Goal: Information Seeking & Learning: Learn about a topic

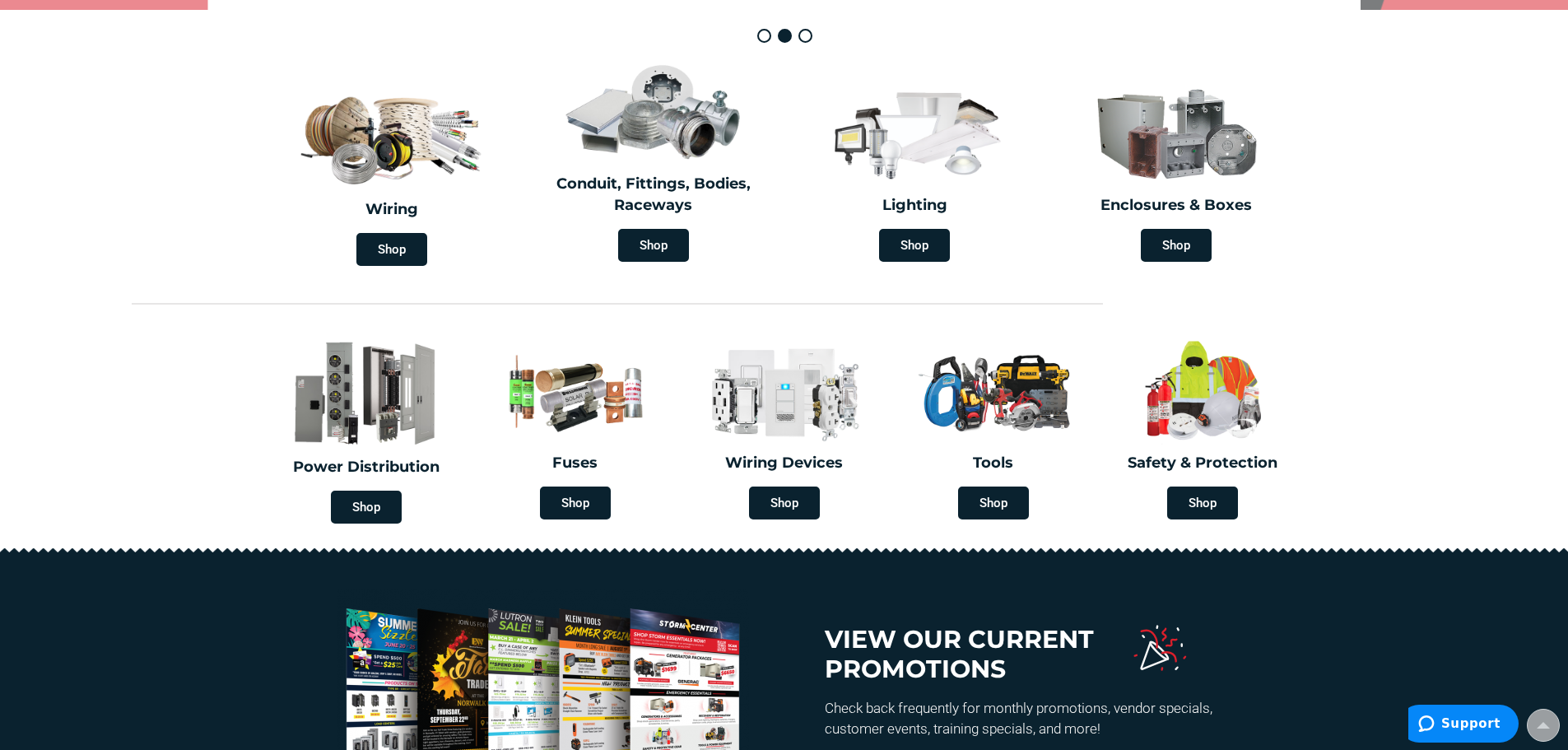
scroll to position [494, 0]
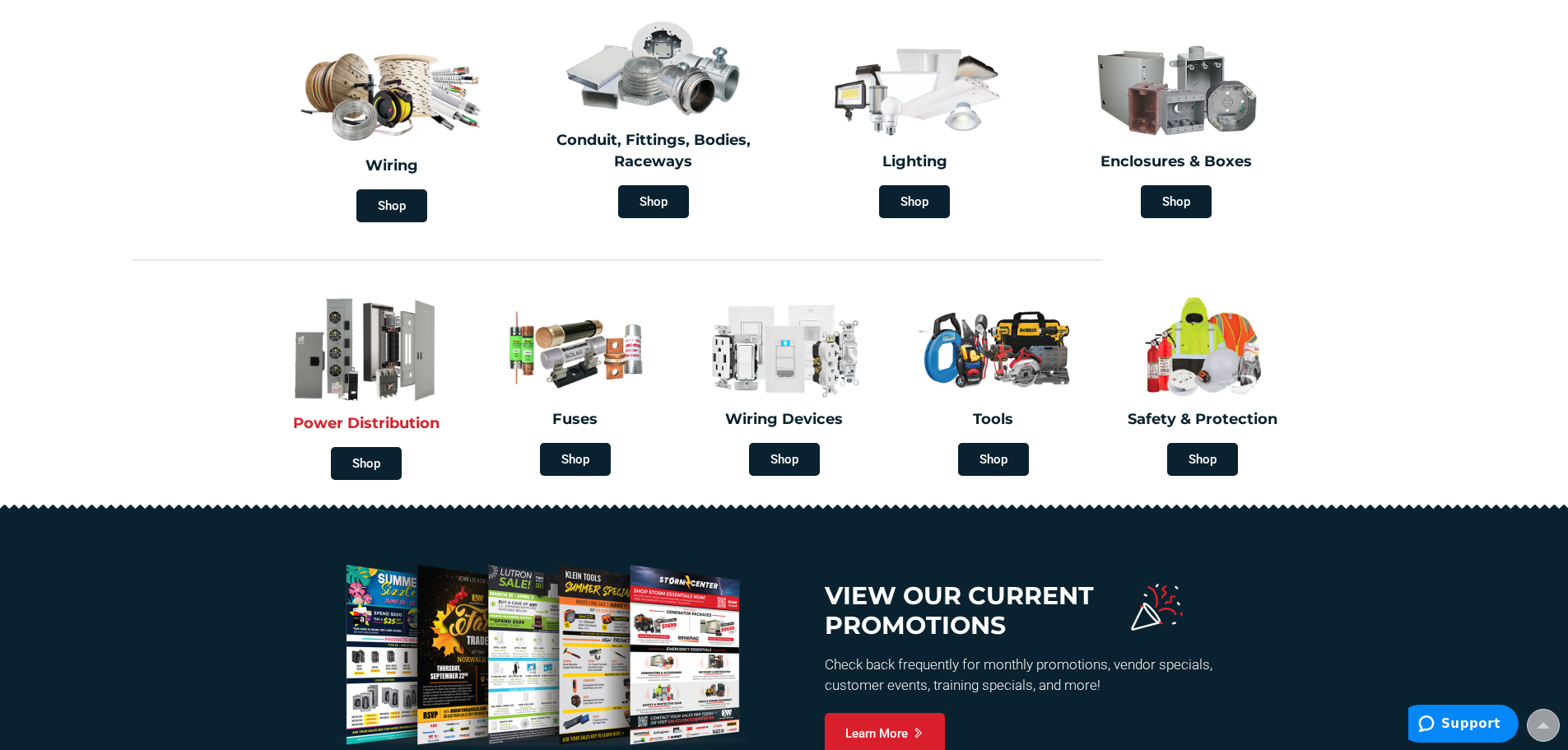
click at [382, 366] on img at bounding box center [366, 349] width 192 height 112
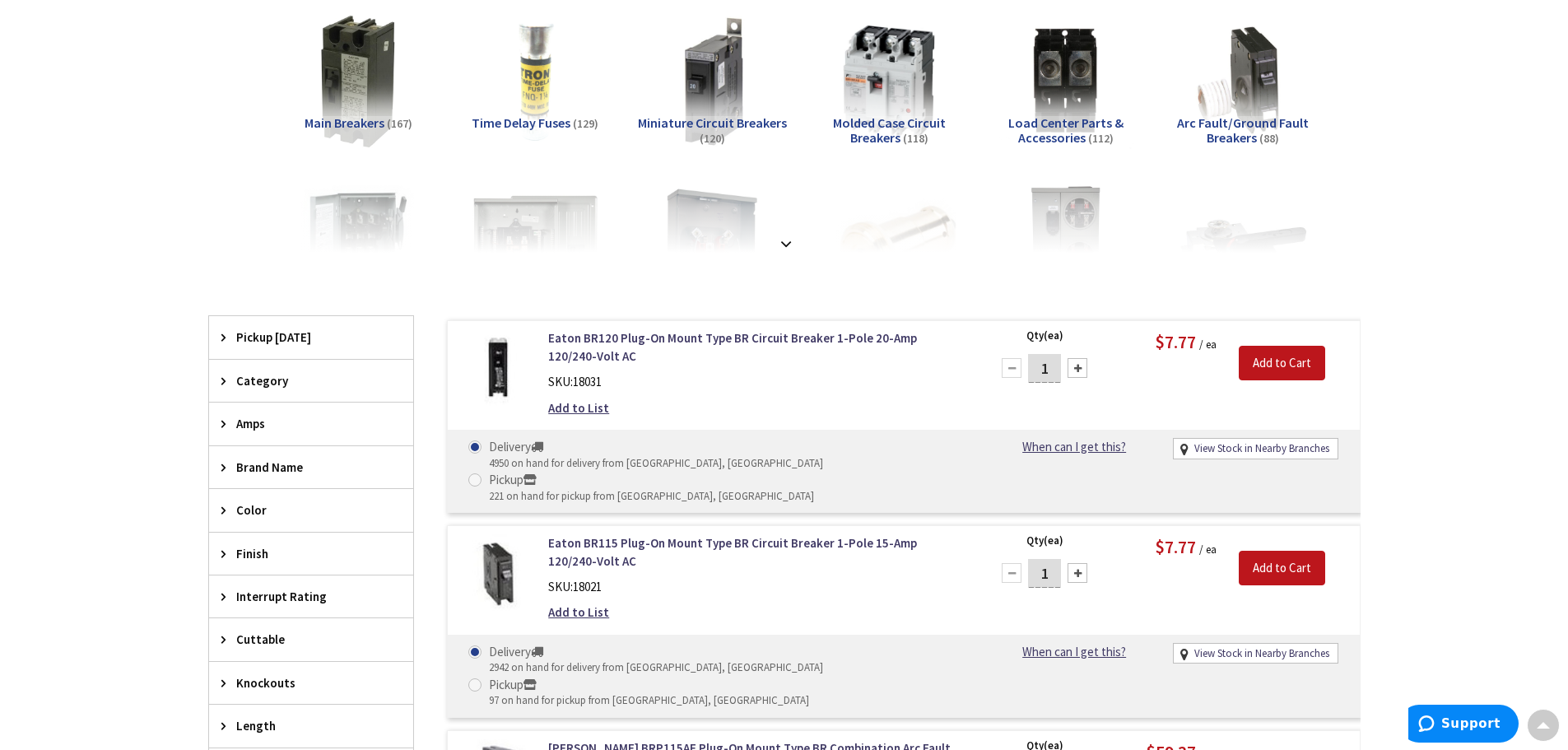
scroll to position [83, 0]
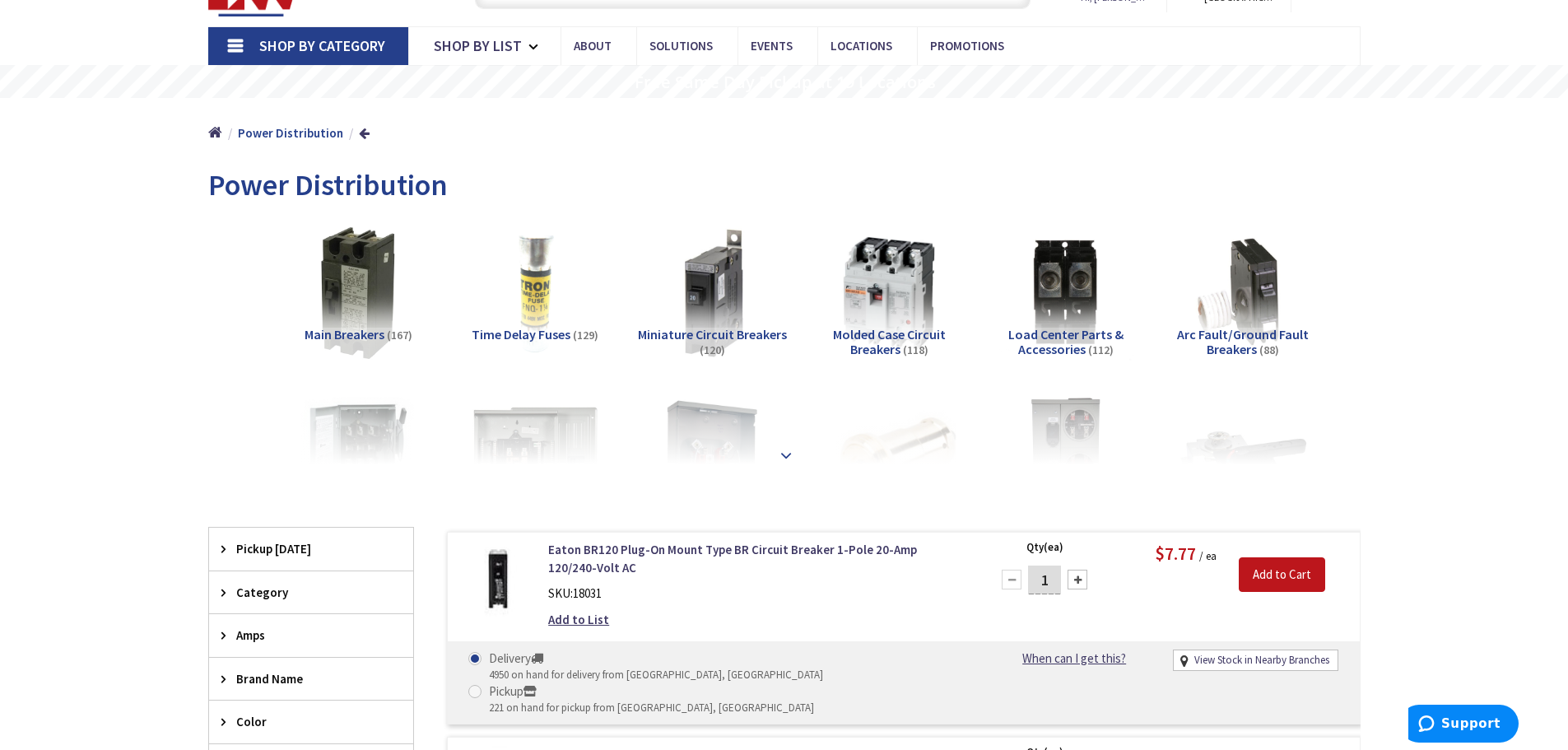
click at [784, 455] on strong at bounding box center [786, 455] width 20 height 18
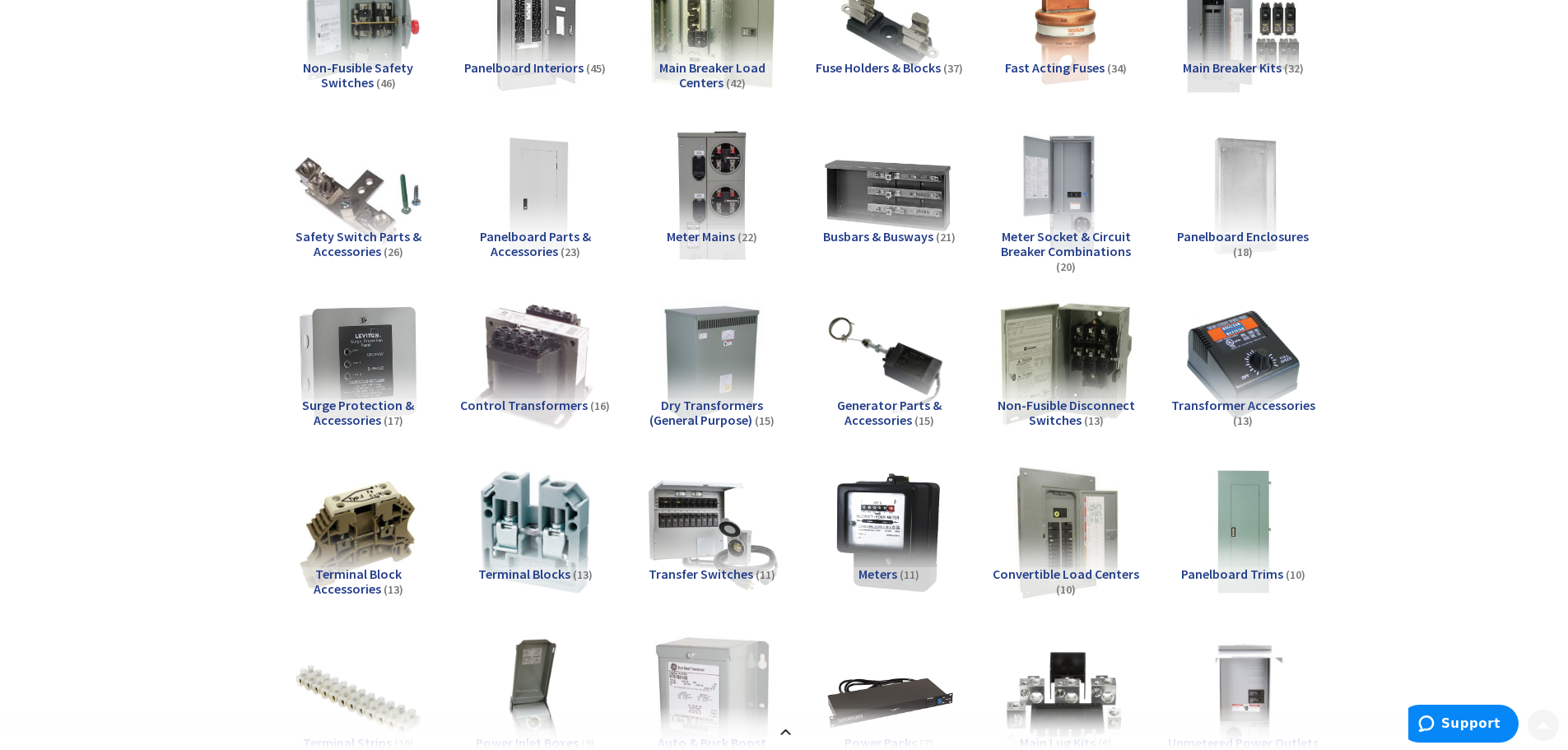
scroll to position [0, 0]
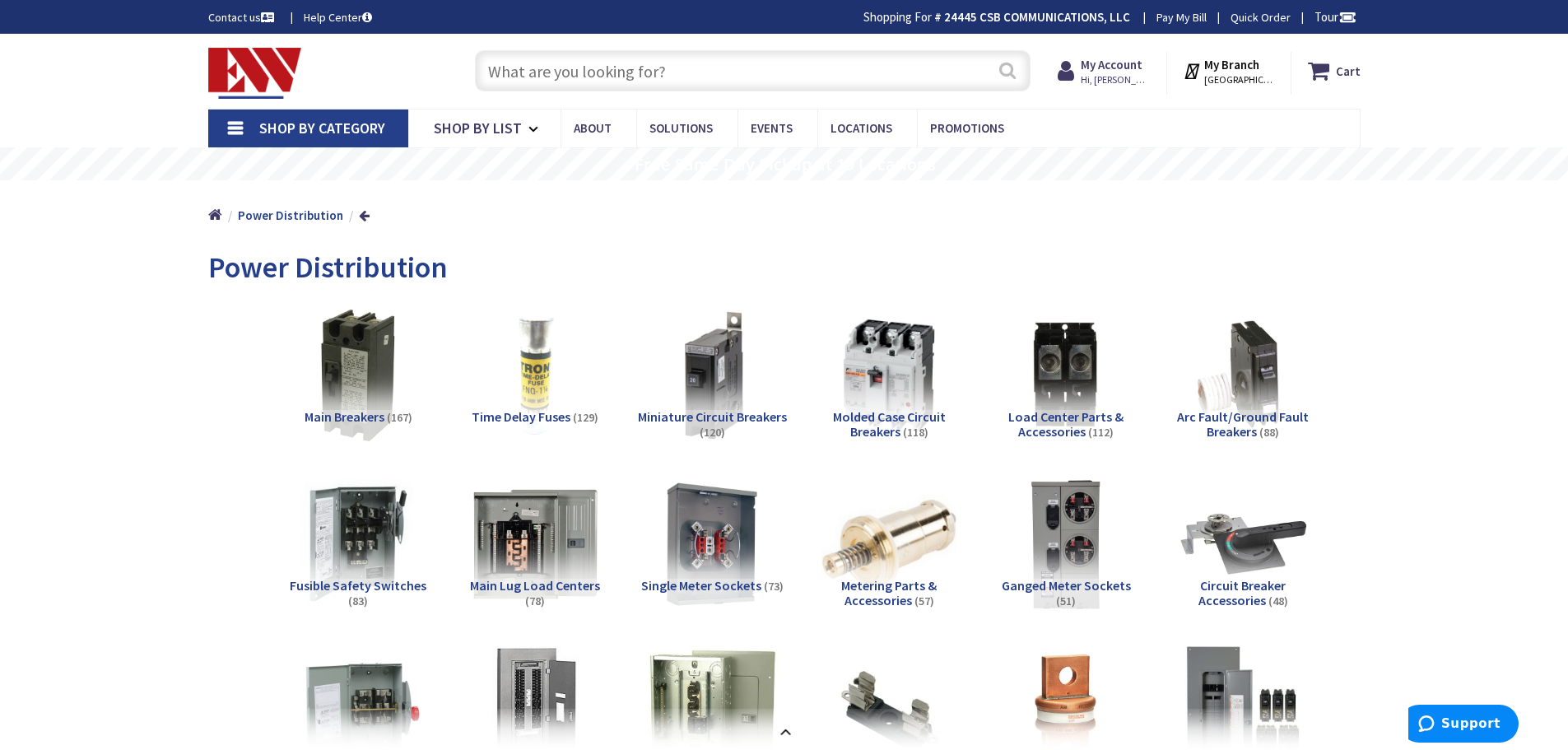
click at [1007, 69] on button "Search" at bounding box center [1008, 71] width 22 height 37
click at [1006, 75] on button "Search" at bounding box center [1008, 71] width 22 height 37
click at [483, 70] on input "text" at bounding box center [753, 71] width 556 height 41
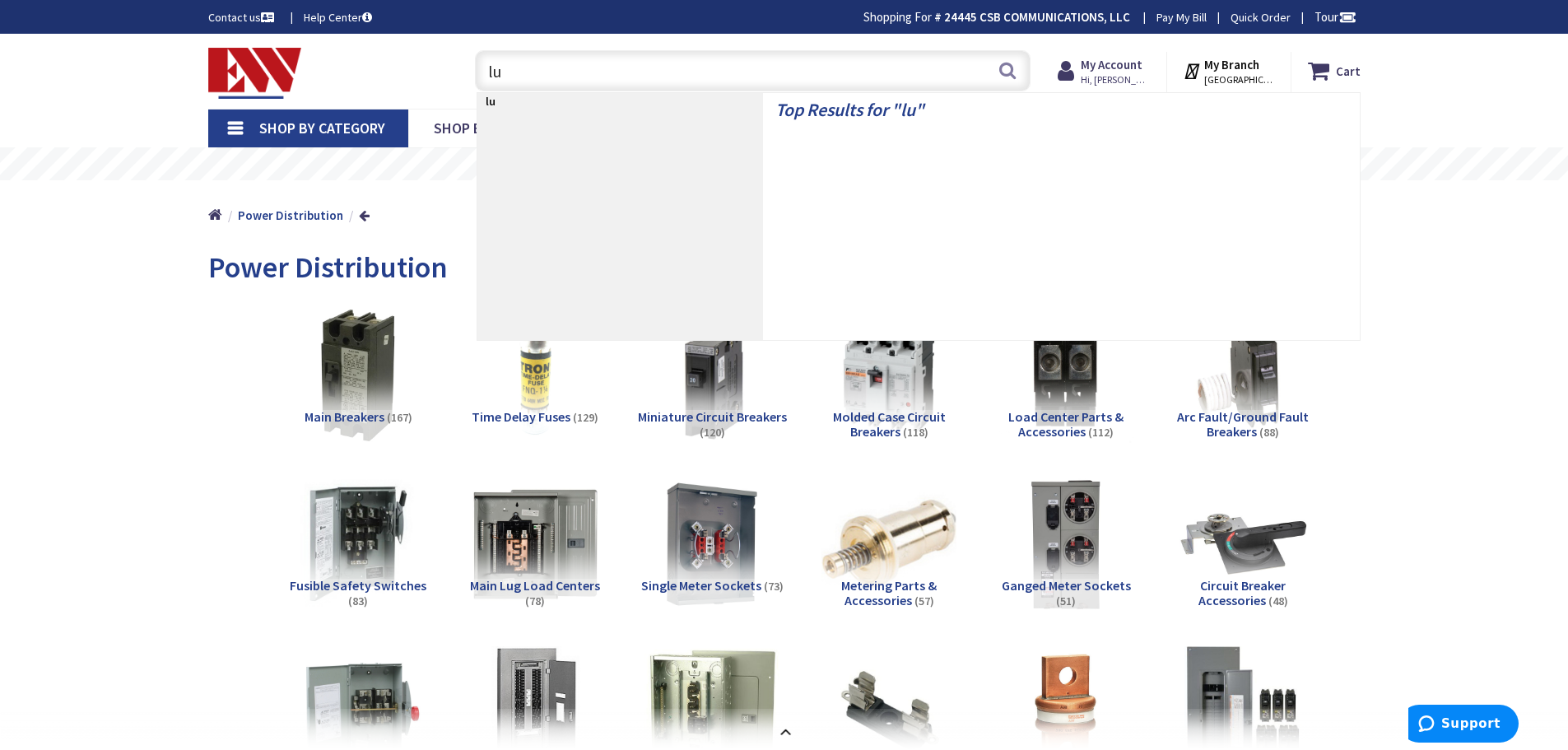
type input "lug"
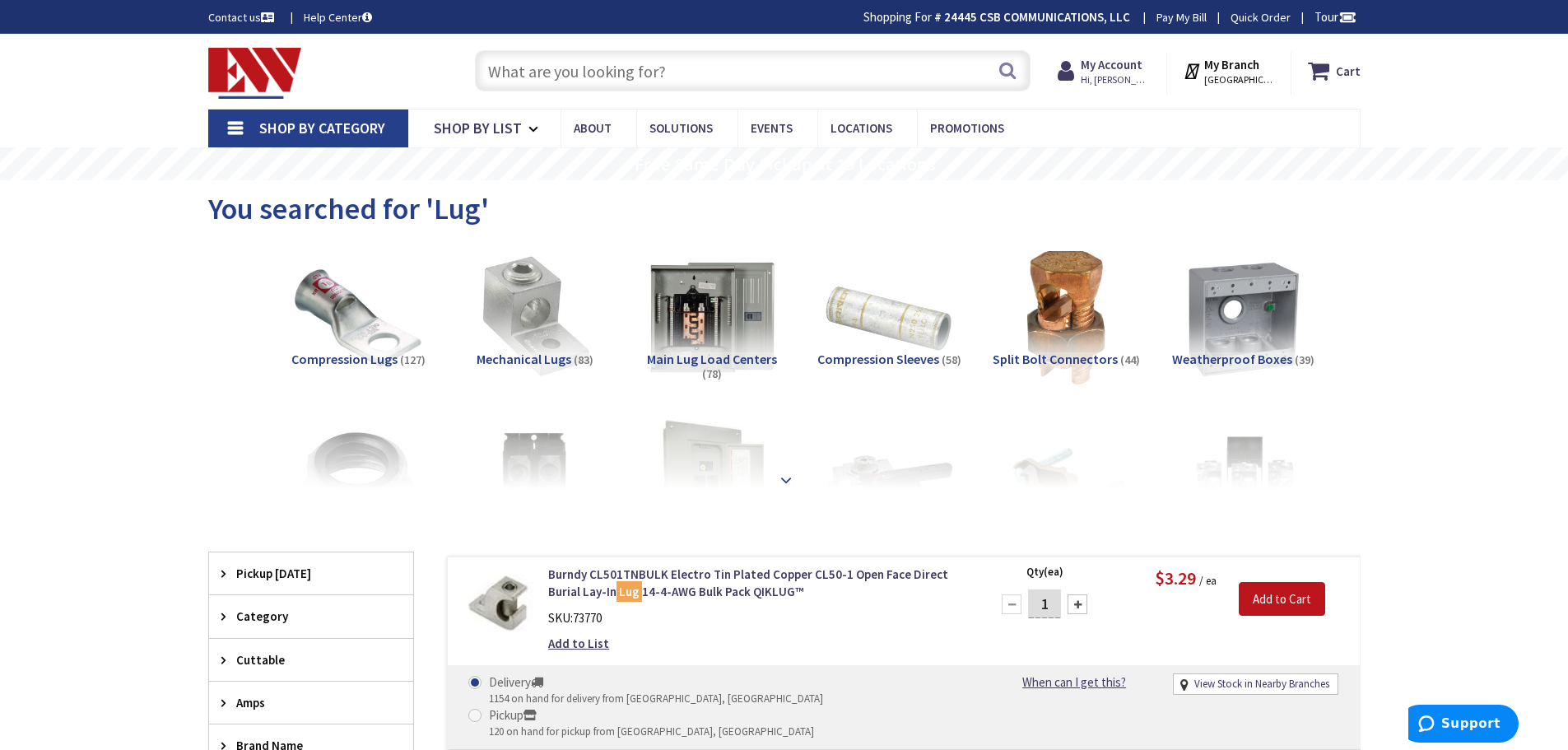
click at [783, 482] on strong at bounding box center [786, 480] width 20 height 18
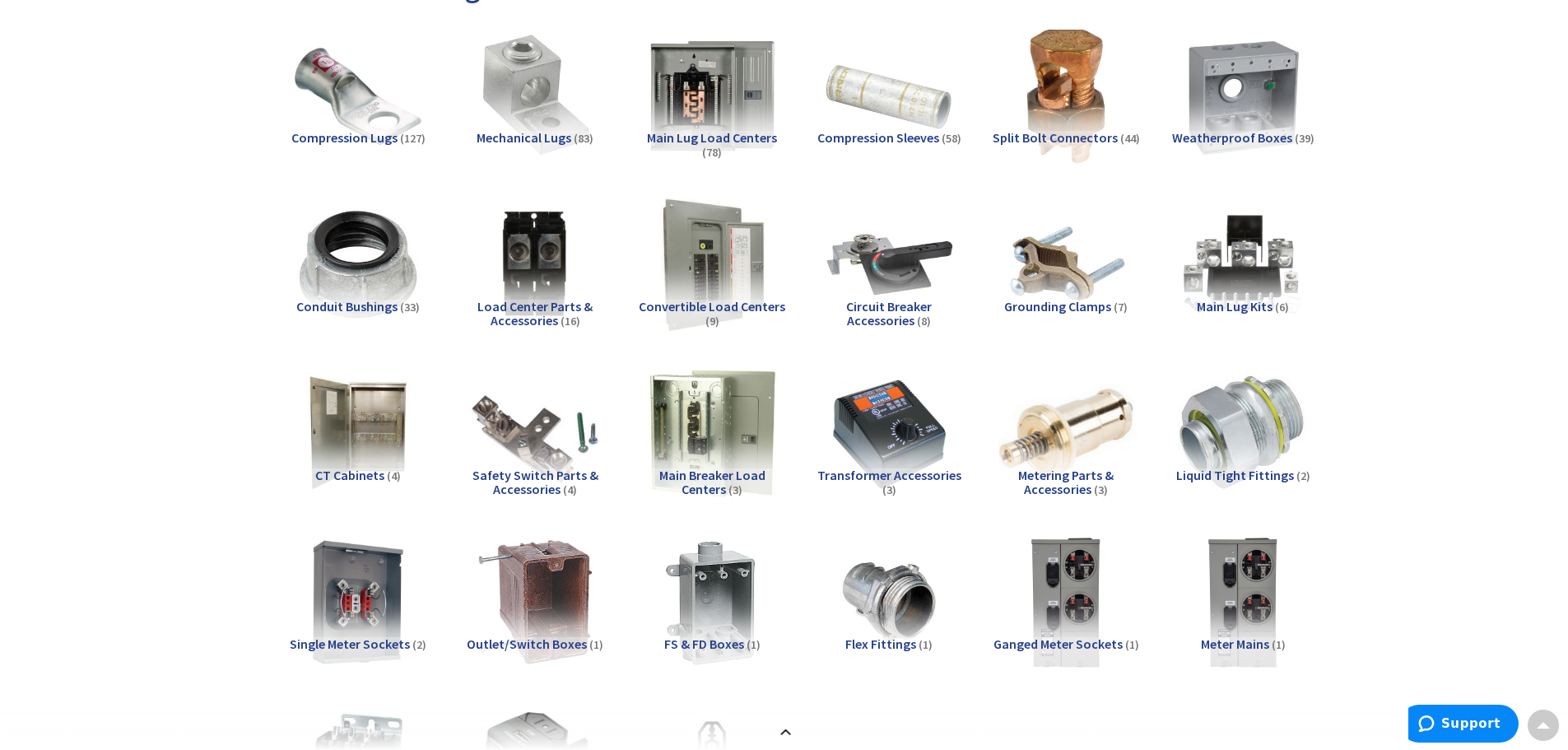
scroll to position [83, 0]
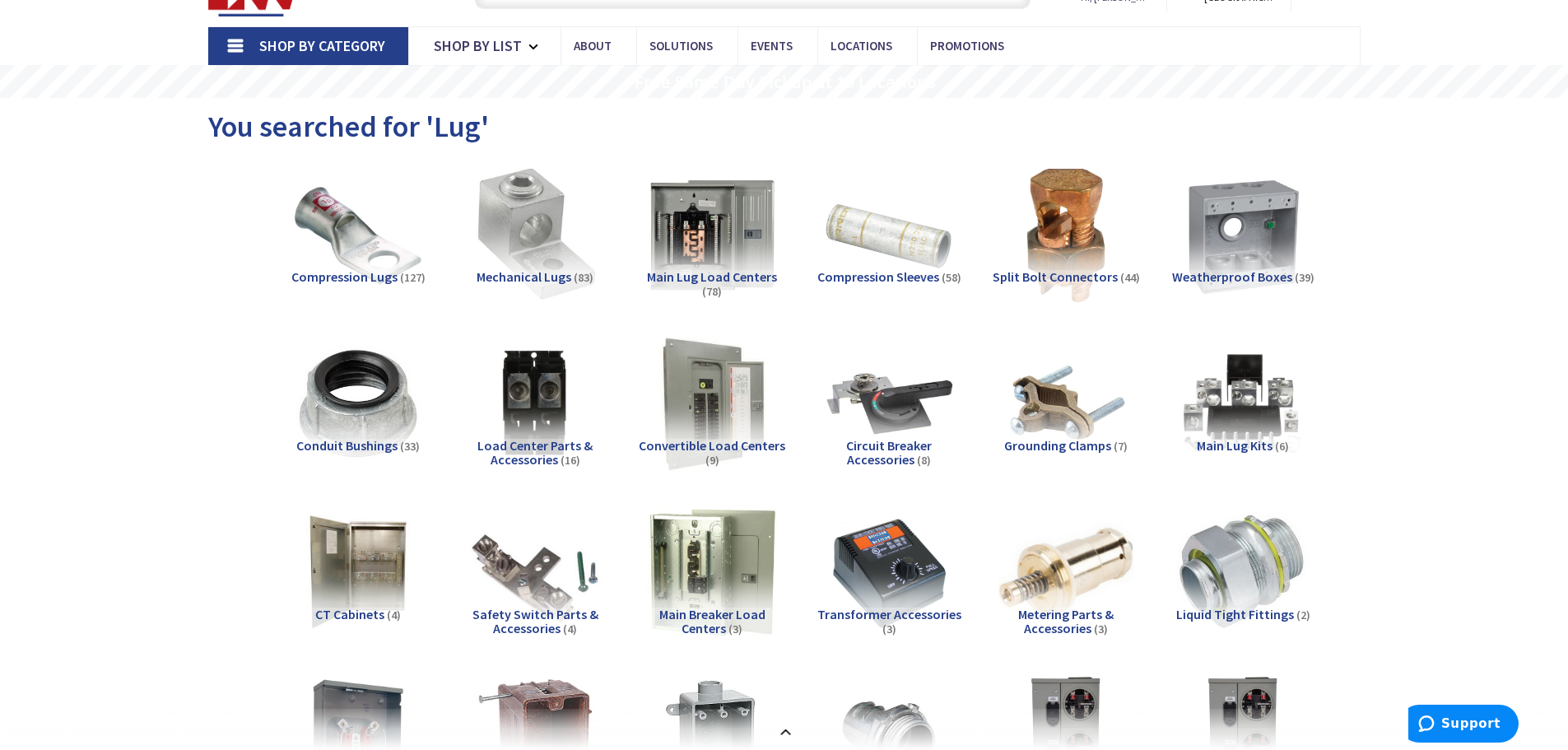
click at [522, 229] on img at bounding box center [534, 235] width 149 height 149
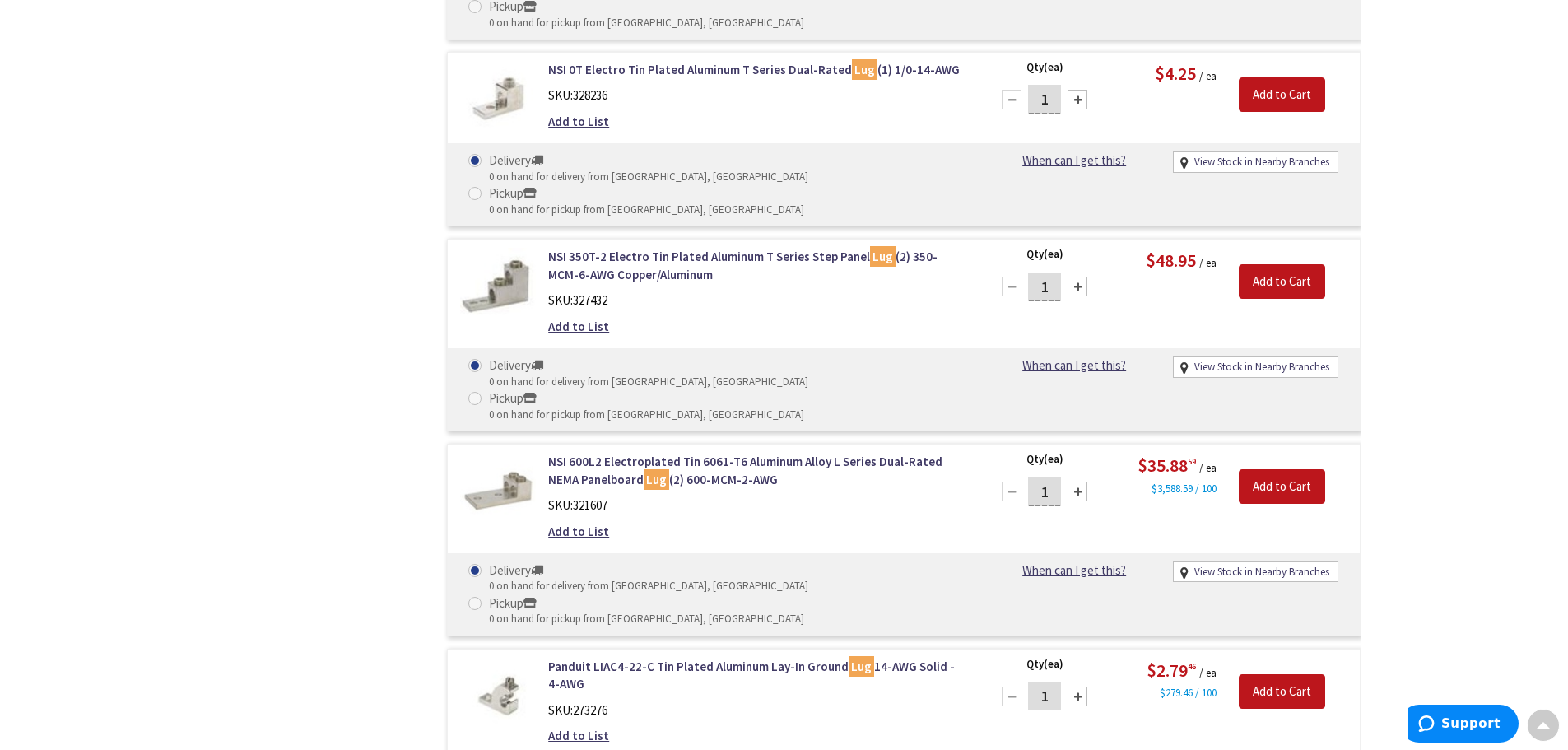
scroll to position [14628, 0]
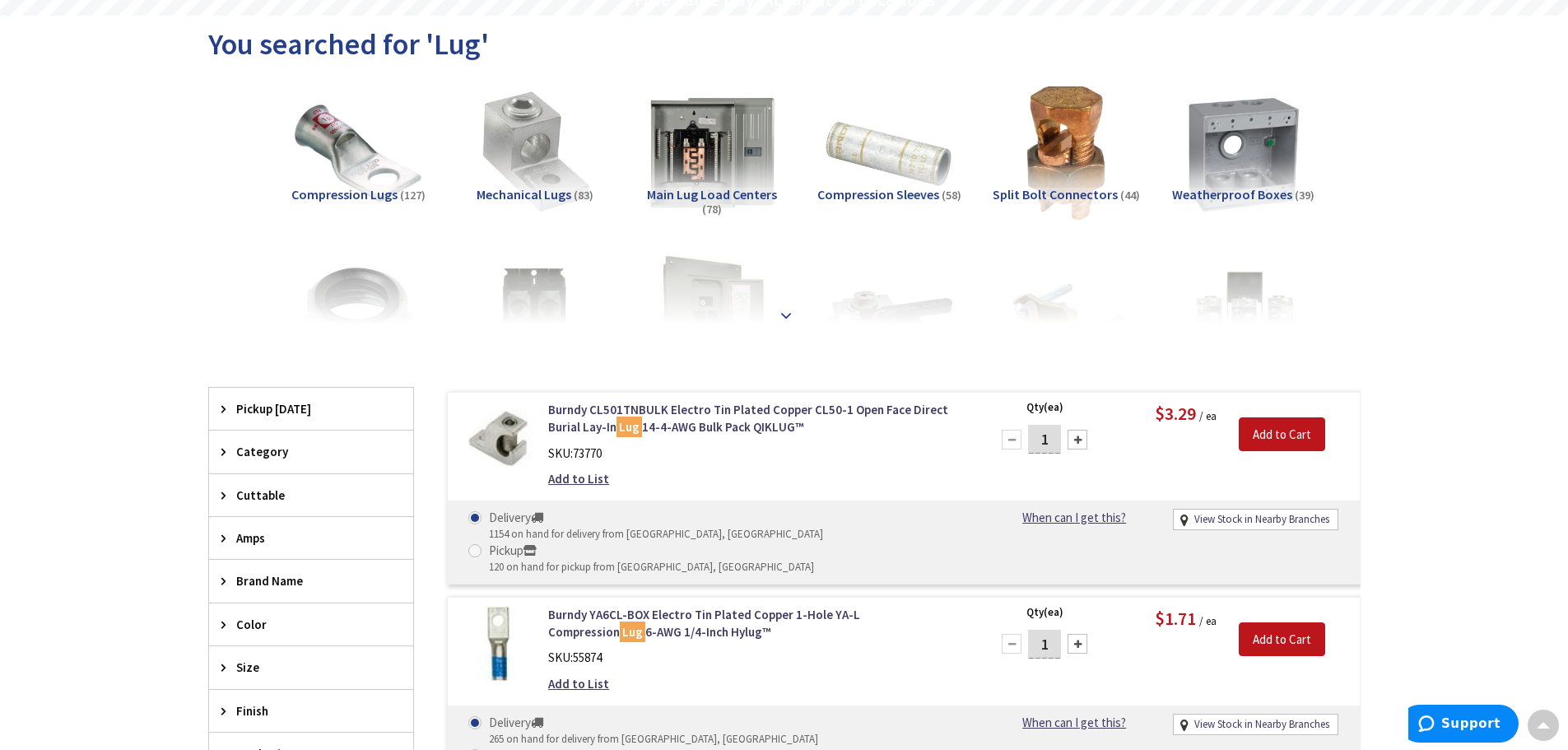
click at [790, 310] on strong at bounding box center [786, 307] width 20 height 18
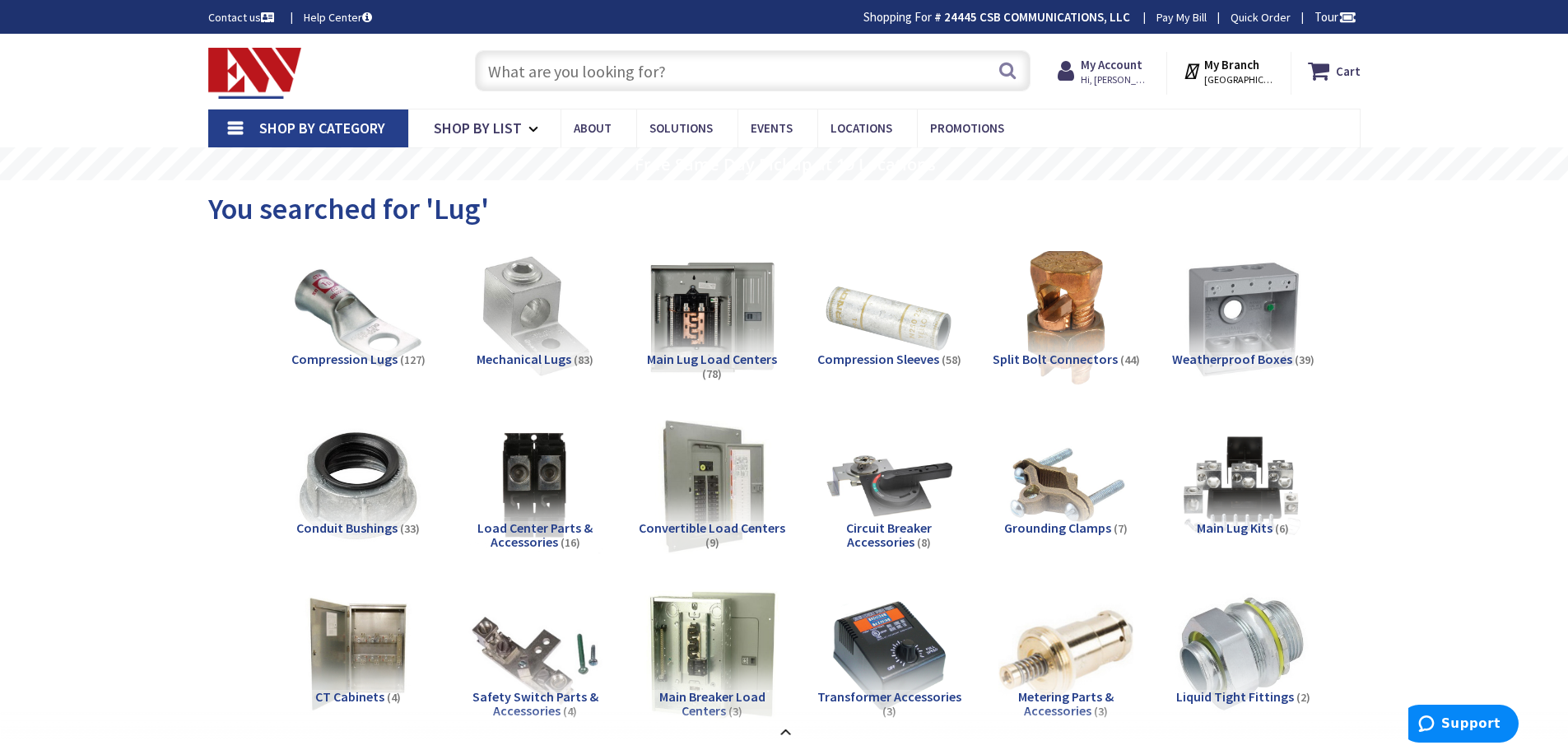
click input "text"
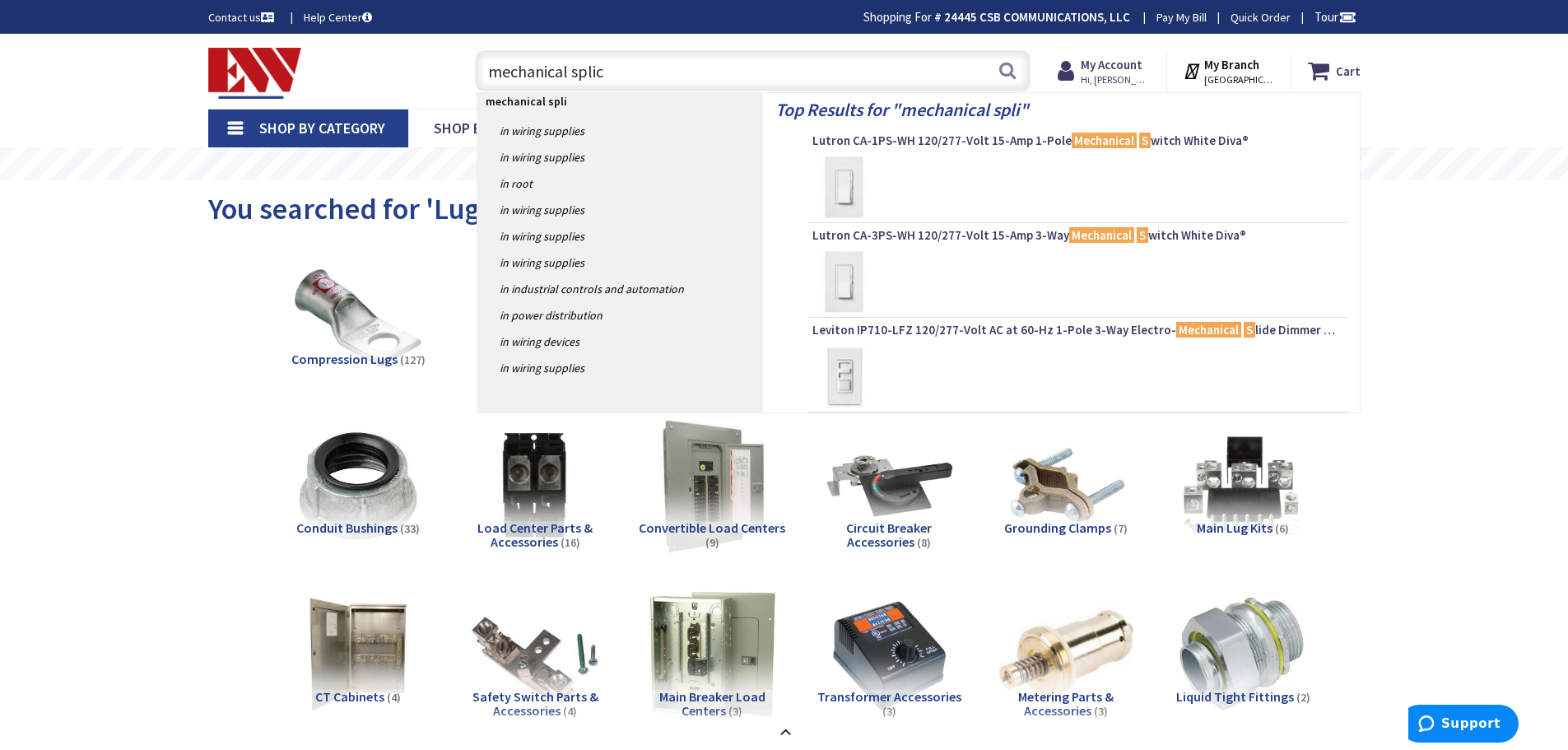
type input "mechanical splice"
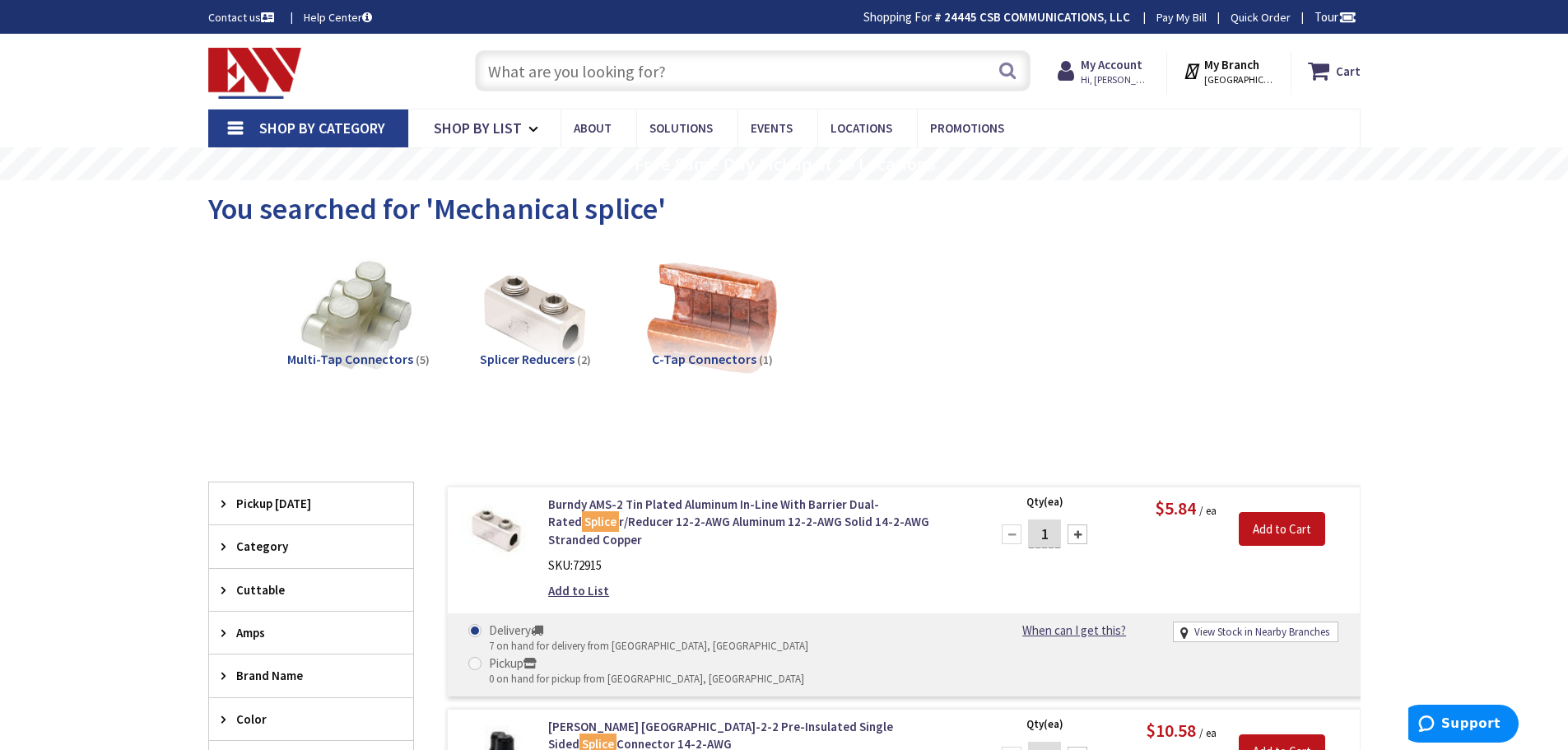
click at [362, 312] on img at bounding box center [357, 316] width 149 height 149
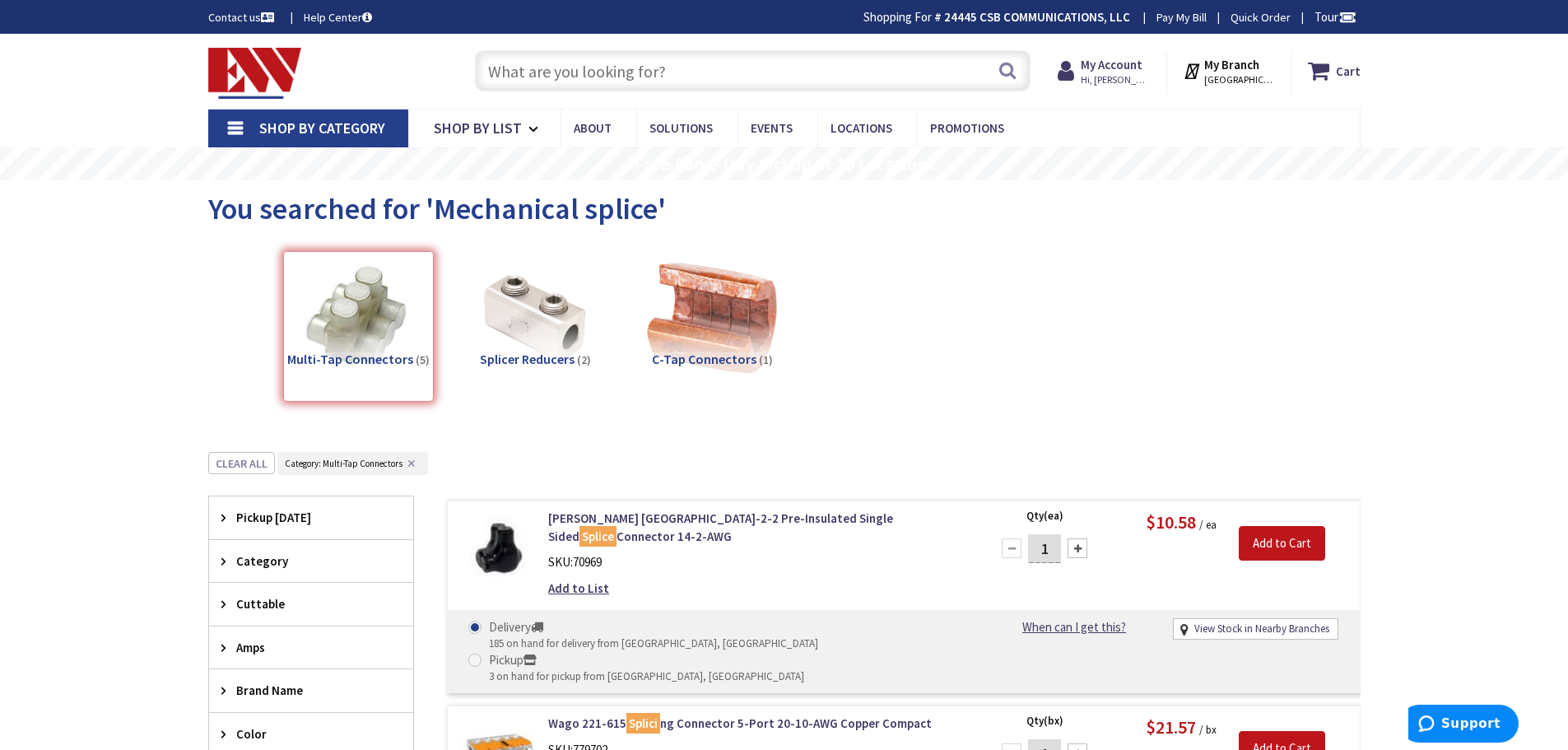
click at [307, 322] on div "Multi-Tap Connectors (5)" at bounding box center [358, 326] width 151 height 151
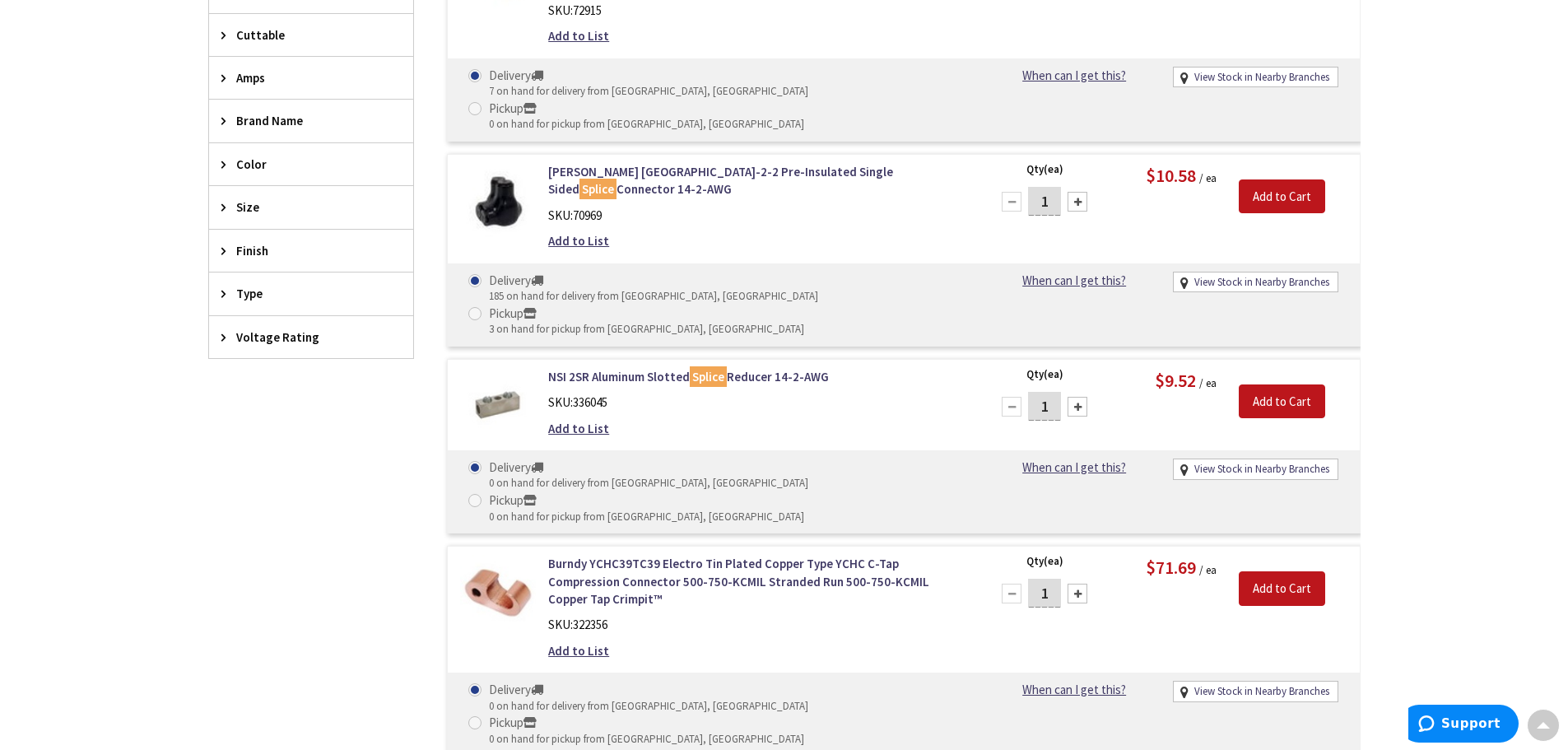
scroll to position [534, 0]
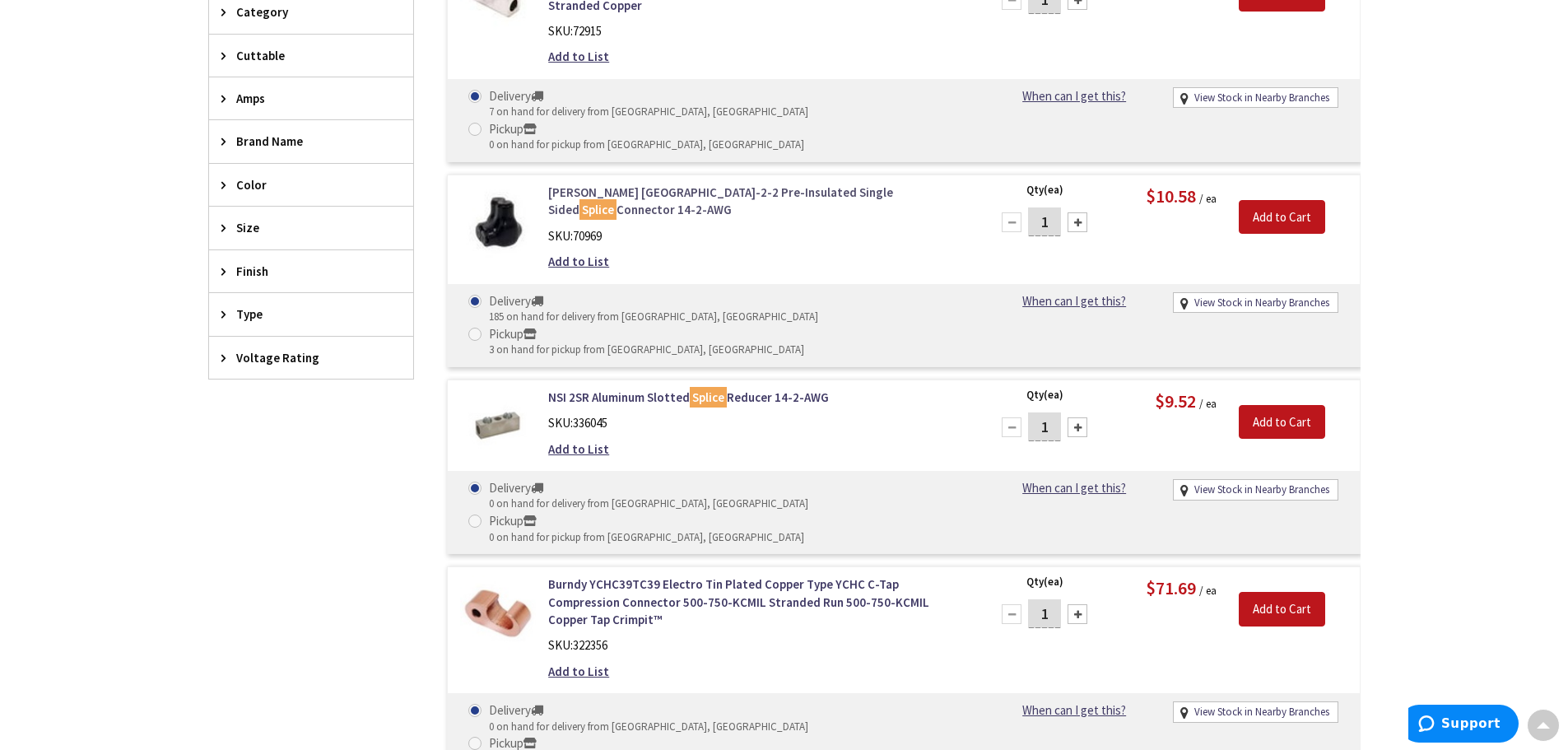
click at [644, 183] on link "Greaves USA-2-2 Pre-Insulated Single Sided Splice Connector 14-2-AWG" at bounding box center [757, 201] width 419 height 35
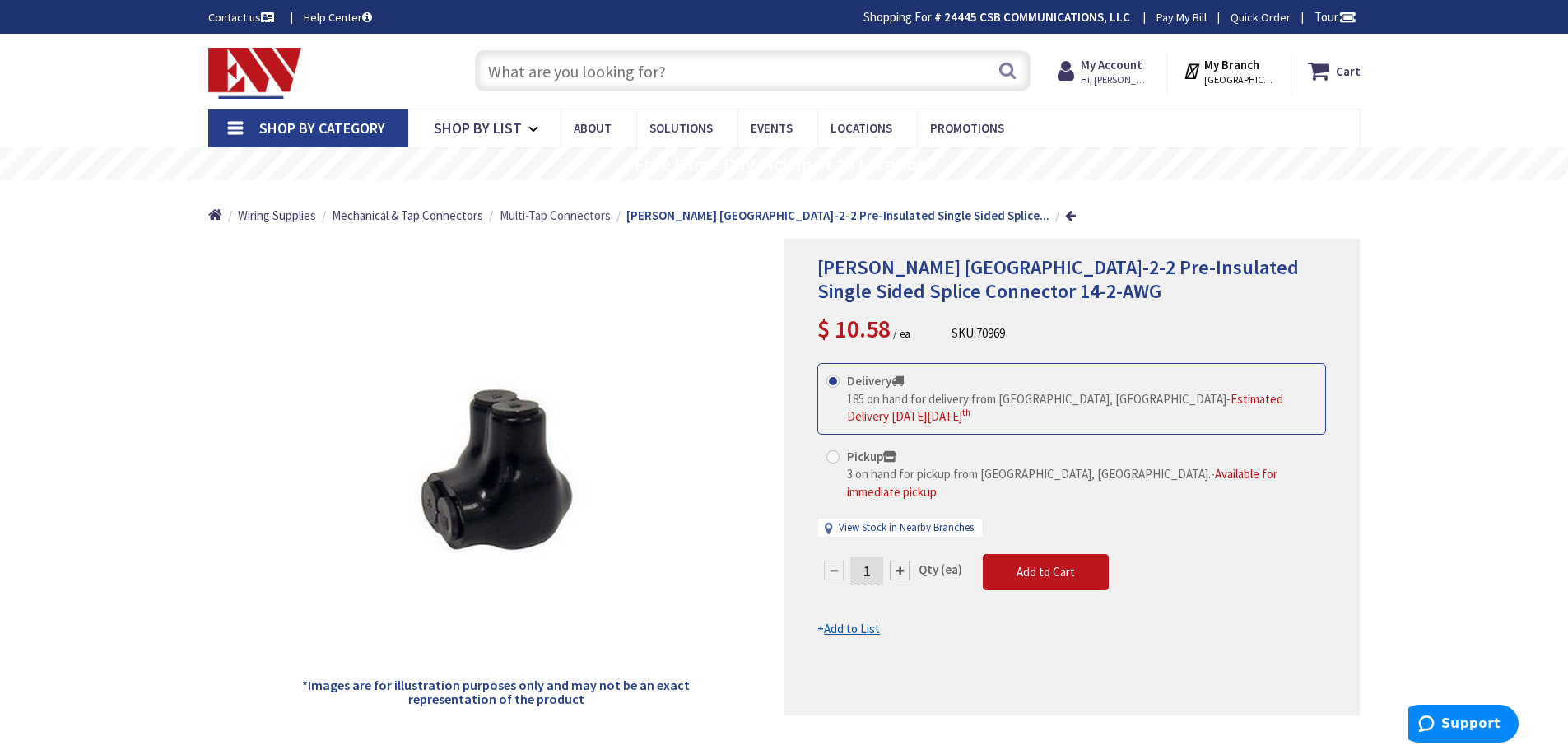
click at [542, 218] on span "Multi-Tap Connectors" at bounding box center [555, 215] width 111 height 16
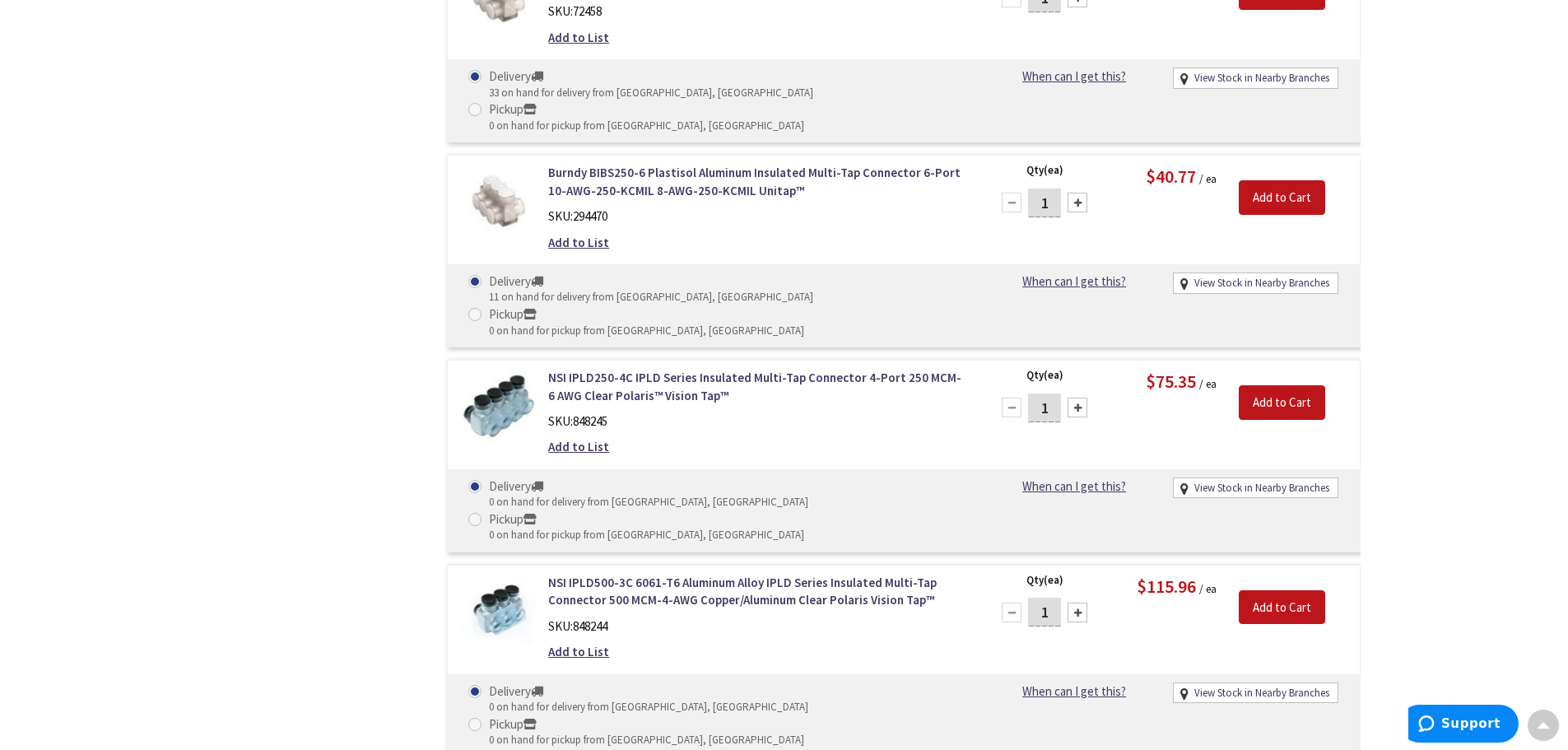
scroll to position [6668, 0]
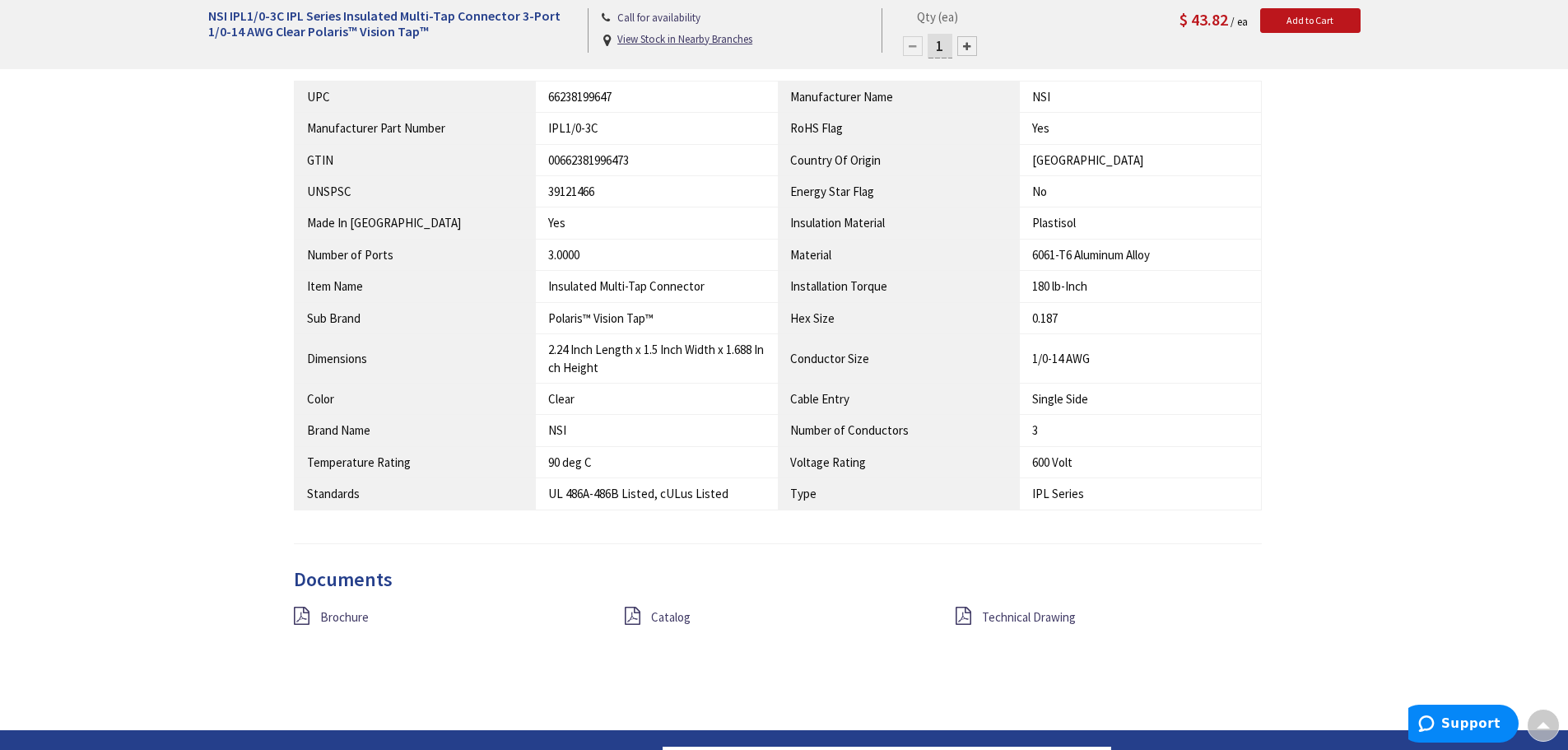
scroll to position [1235, 0]
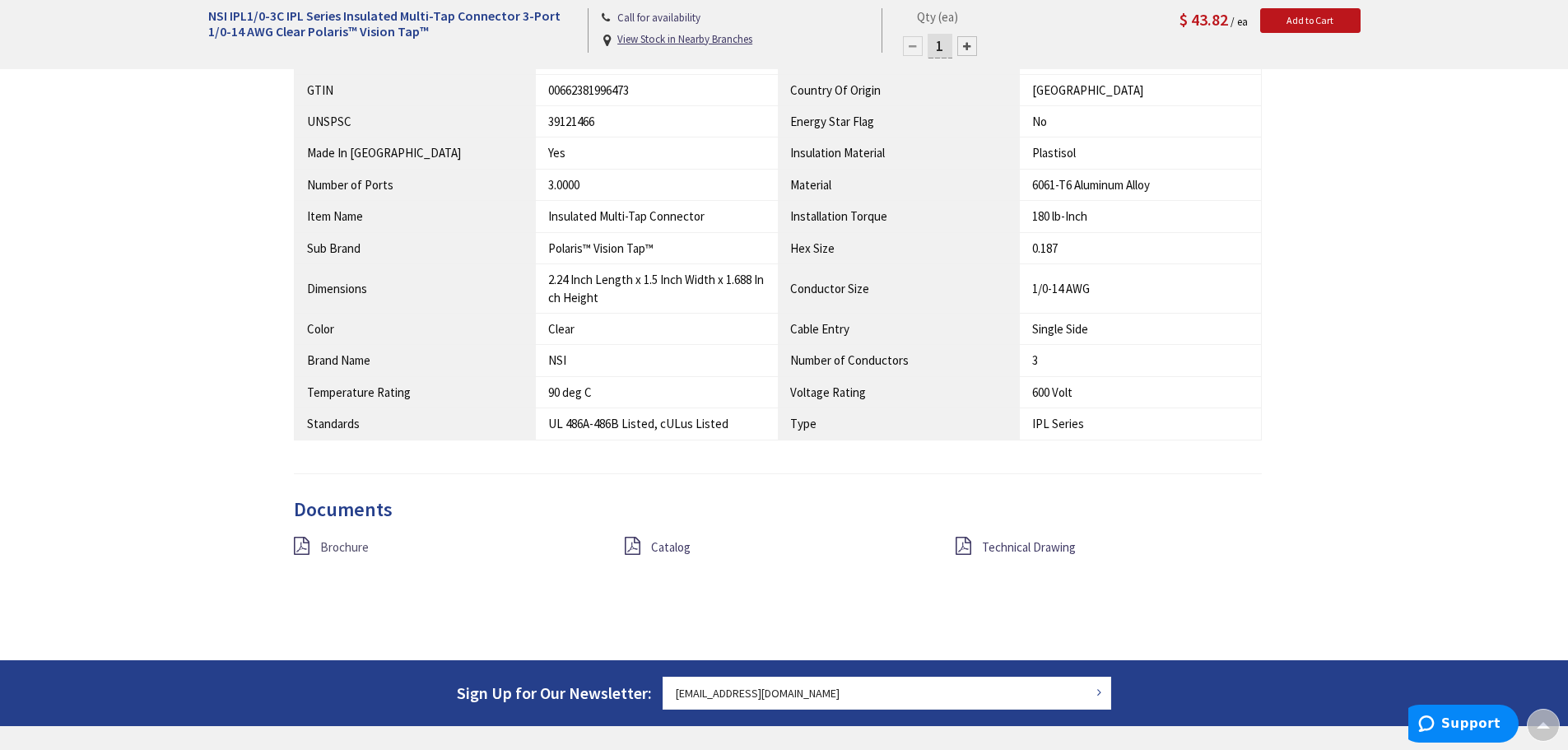
click at [343, 542] on span "Brochure" at bounding box center [344, 547] width 48 height 16
